Goal: Register for event/course

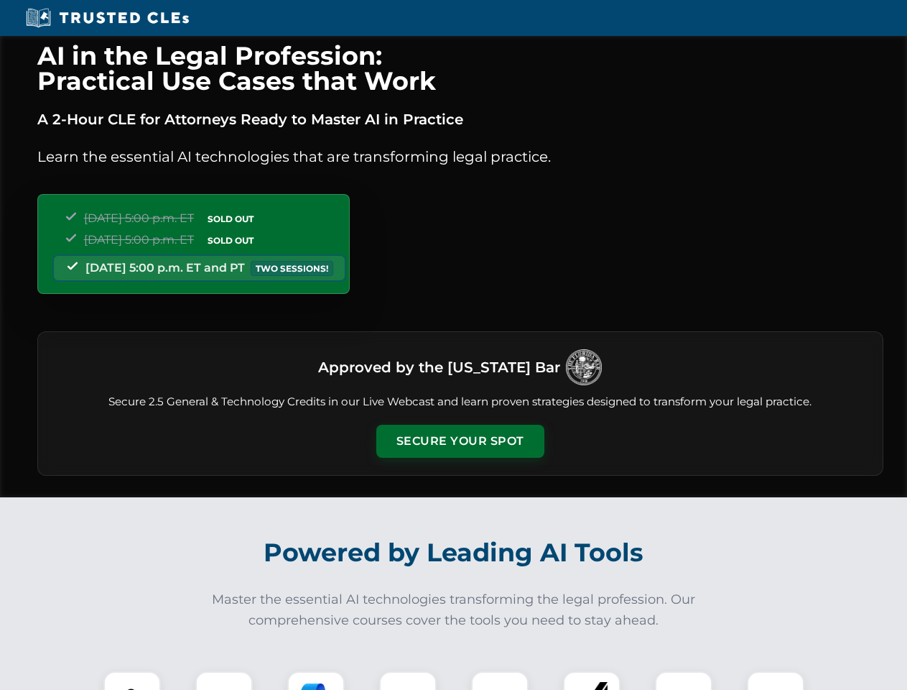
click at [460, 441] on button "Secure Your Spot" at bounding box center [460, 441] width 168 height 33
click at [132, 680] on img at bounding box center [132, 700] width 42 height 42
